Goal: Task Accomplishment & Management: Manage account settings

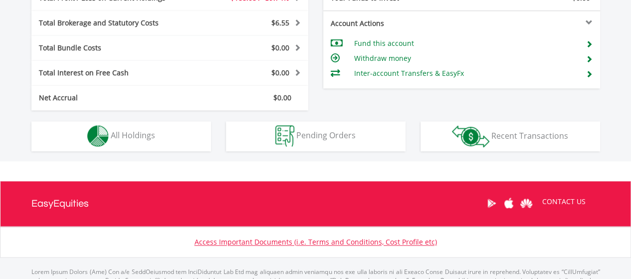
scroll to position [533, 0]
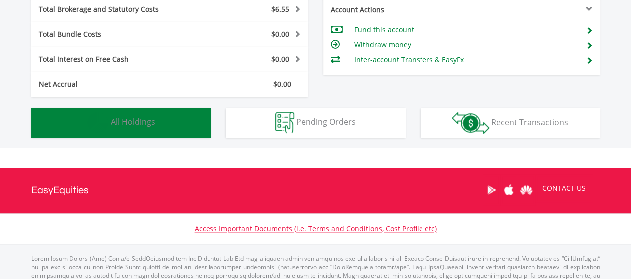
click at [164, 128] on button "Holdings All Holdings" at bounding box center [121, 123] width 180 height 30
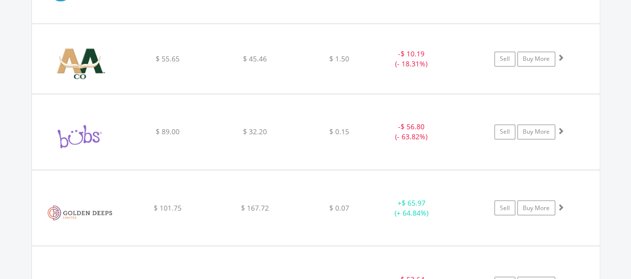
scroll to position [800, 0]
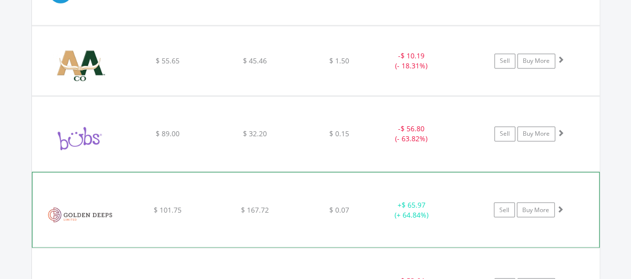
click at [560, 209] on span at bounding box center [560, 208] width 7 height 7
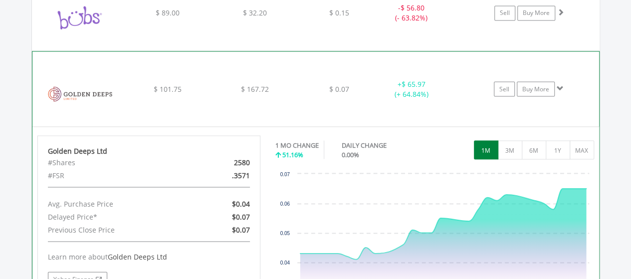
scroll to position [939, 0]
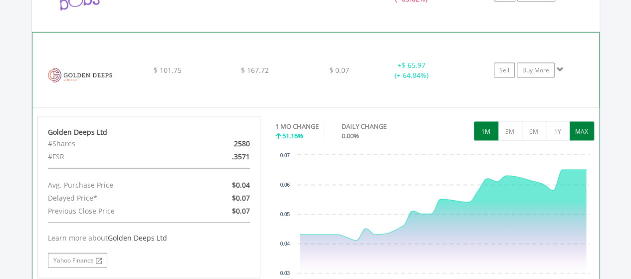
click at [583, 124] on button "MAX" at bounding box center [582, 130] width 24 height 19
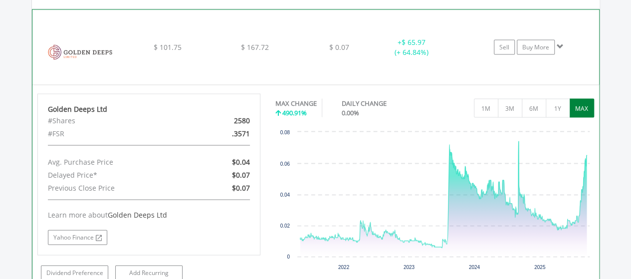
scroll to position [959, 0]
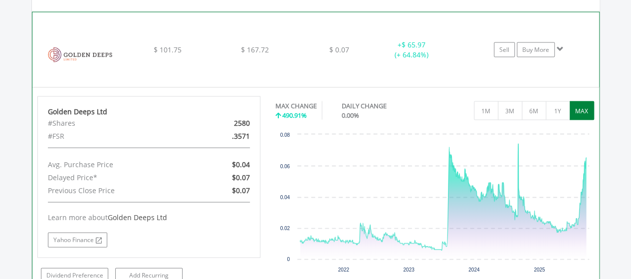
click at [561, 45] on span at bounding box center [560, 48] width 7 height 7
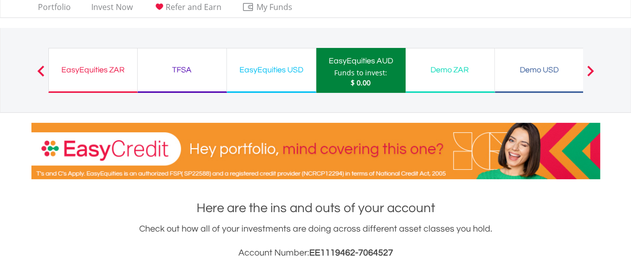
scroll to position [0, 0]
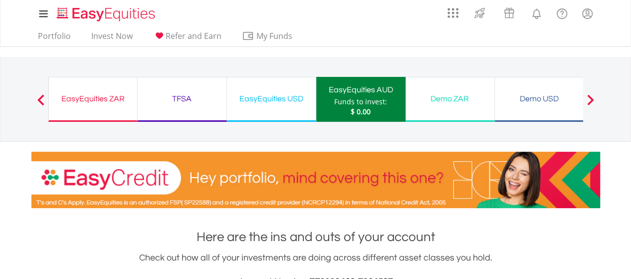
click at [94, 100] on div "EasyEquities ZAR" at bounding box center [93, 99] width 76 height 14
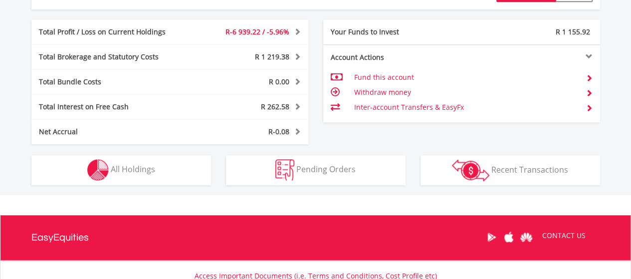
scroll to position [532, 0]
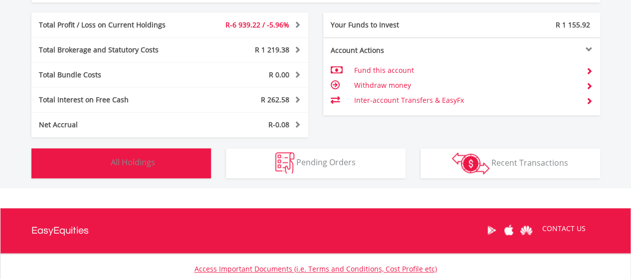
click at [56, 162] on button "Holdings All Holdings" at bounding box center [121, 163] width 180 height 30
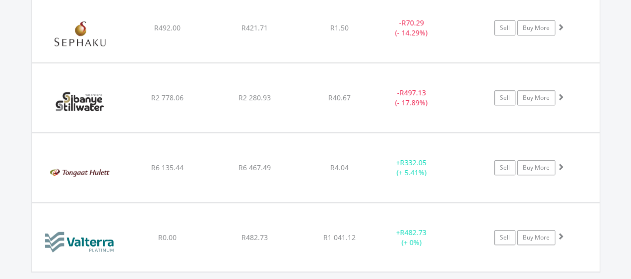
scroll to position [2078, 0]
